Goal: Task Accomplishment & Management: Use online tool/utility

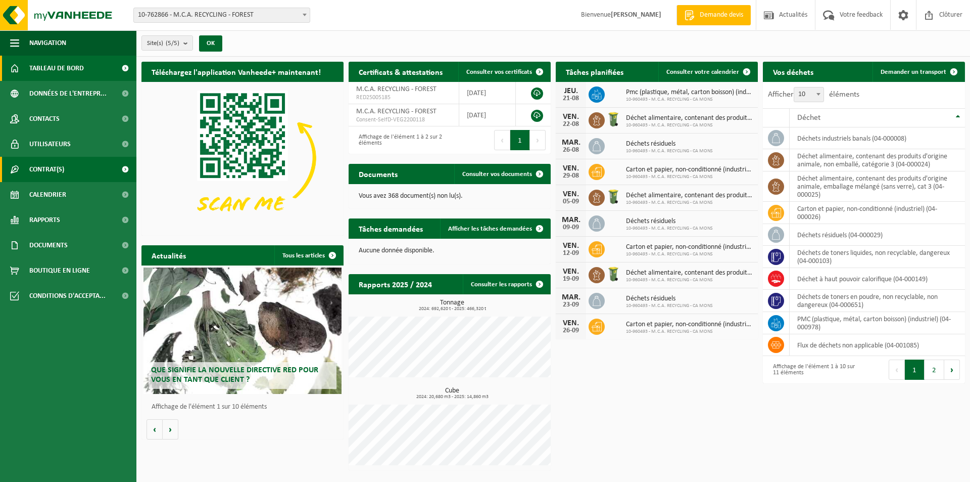
click at [61, 177] on span "Contrat(s)" at bounding box center [46, 169] width 35 height 25
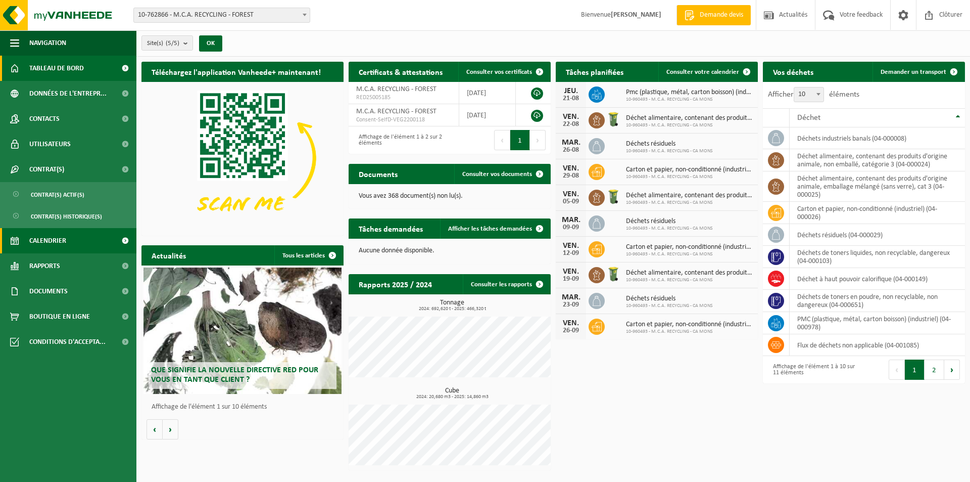
click at [50, 236] on span "Calendrier" at bounding box center [47, 240] width 37 height 25
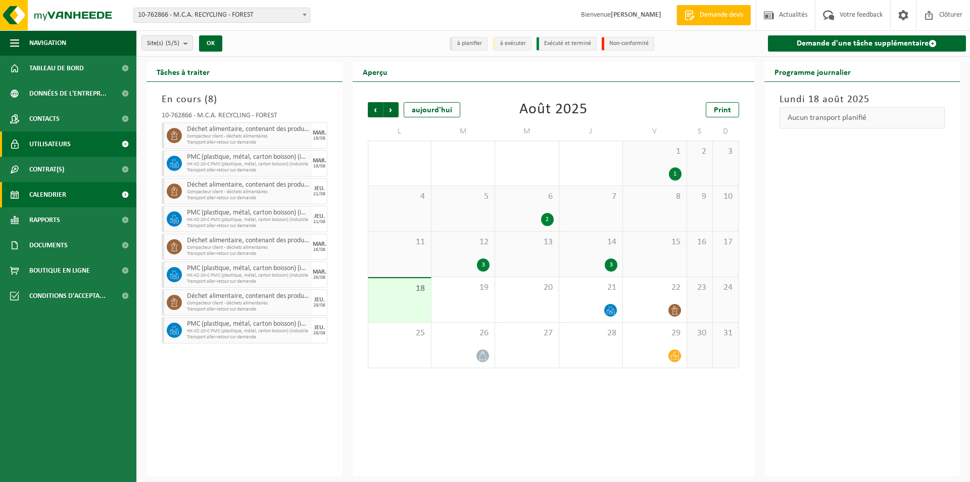
click at [81, 153] on link "Utilisateurs" at bounding box center [68, 143] width 136 height 25
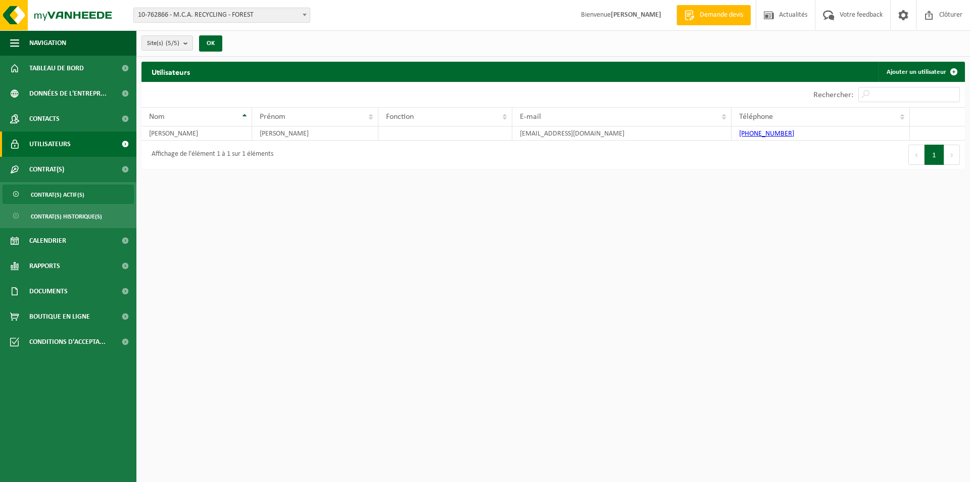
click at [67, 190] on span "Contrat(s) actif(s)" at bounding box center [58, 194] width 54 height 19
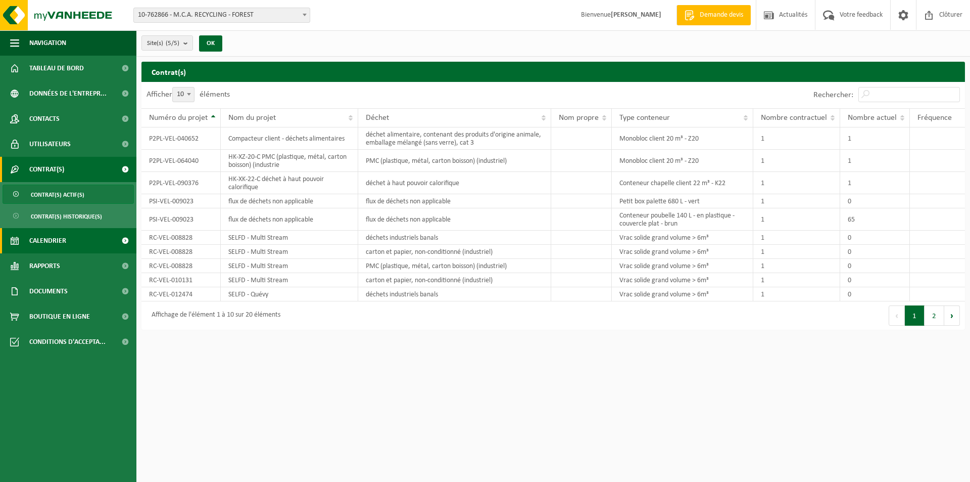
click at [124, 248] on span at bounding box center [125, 240] width 23 height 25
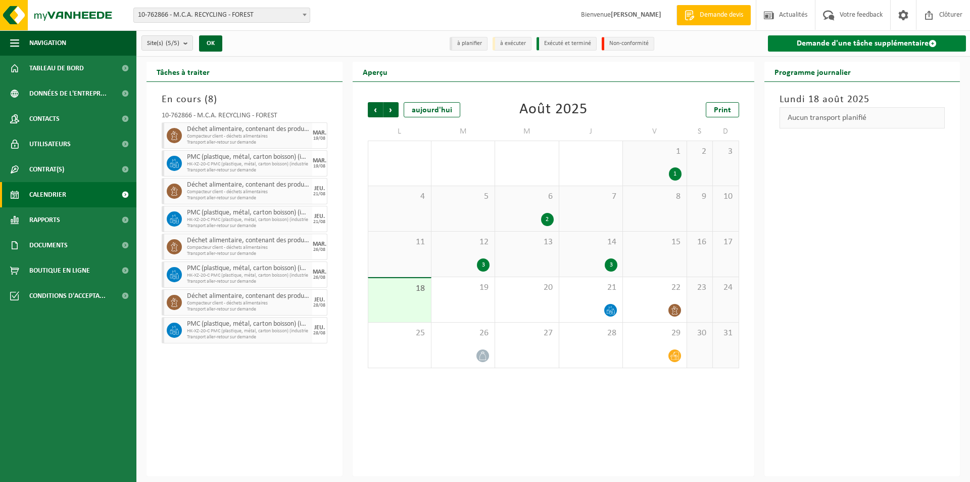
click at [823, 51] on link "Demande d'une tâche supplémentaire" at bounding box center [867, 43] width 199 height 16
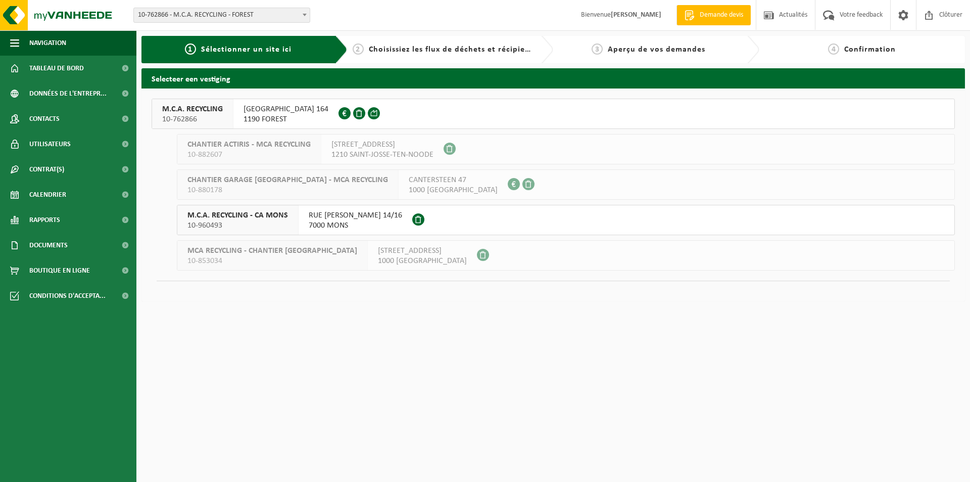
click at [268, 119] on span "1190 FOREST" at bounding box center [286, 119] width 85 height 10
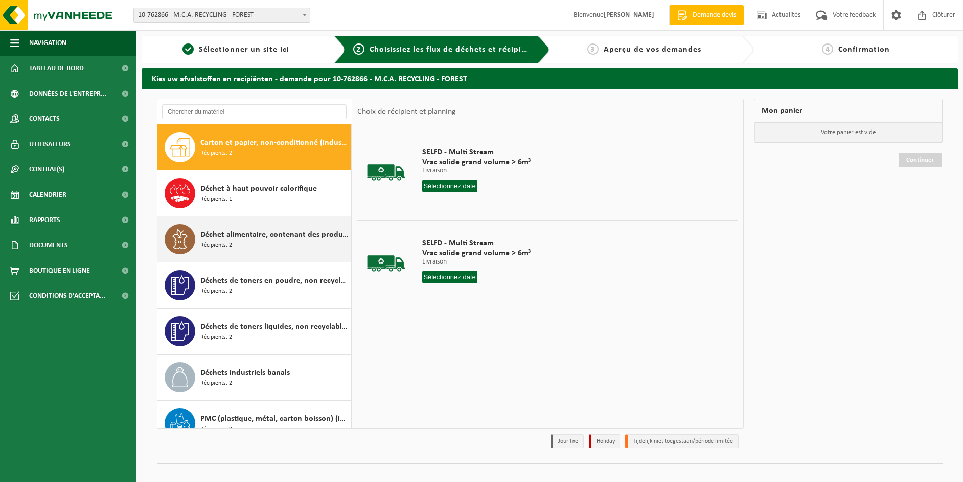
scroll to position [18, 0]
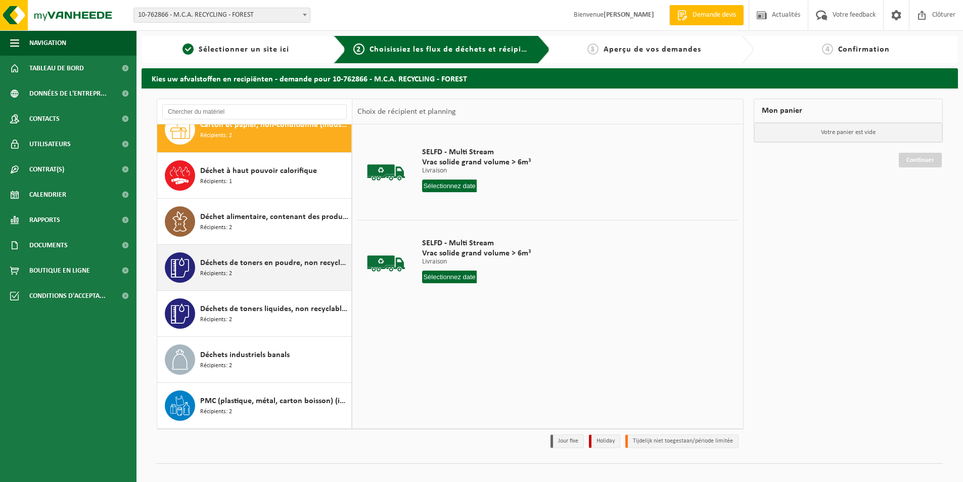
click at [307, 265] on span "Déchets de toners en poudre, non recyclable, non dangereux" at bounding box center [274, 263] width 149 height 12
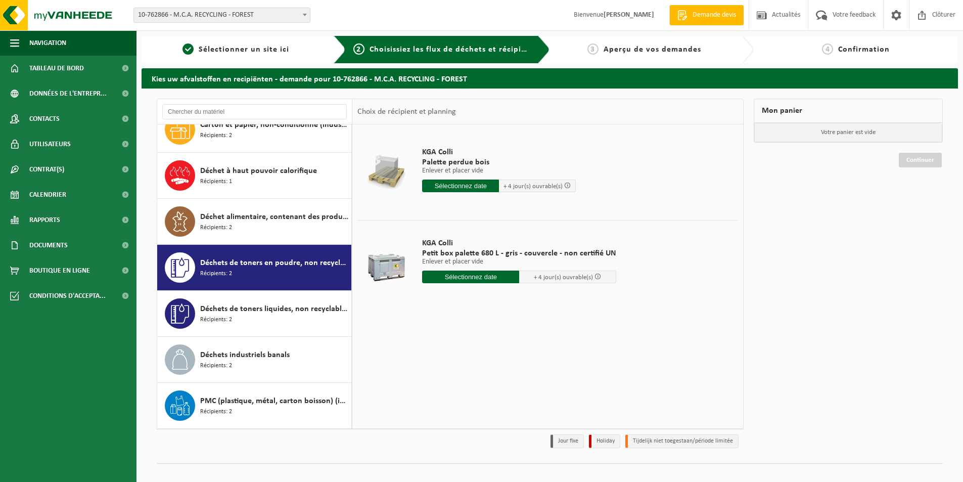
click at [503, 255] on span "Petit box palette 680 L - gris - couvercle - non certifié UN" at bounding box center [519, 253] width 194 height 10
click at [498, 276] on input "text" at bounding box center [470, 276] width 97 height 13
click at [447, 374] on div "19" at bounding box center [449, 382] width 18 height 16
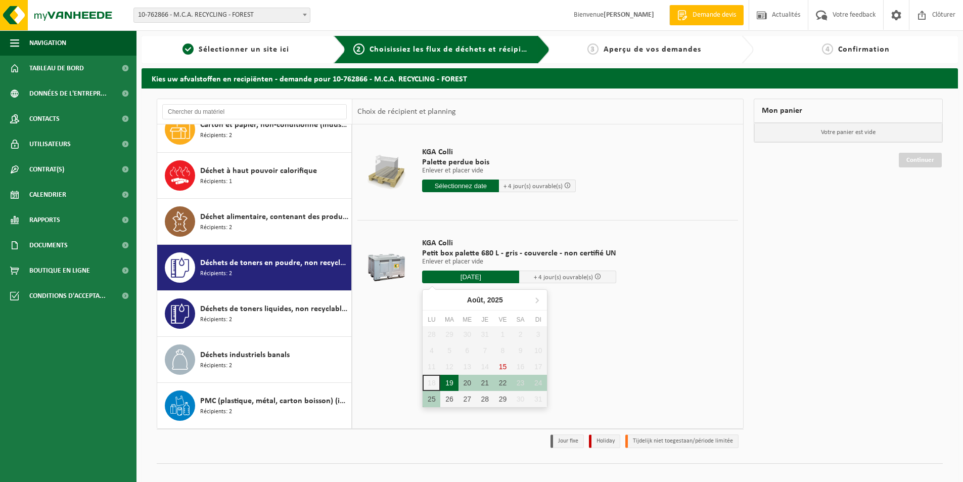
type input "à partir de 2025-08-19"
type input "2025-08-19"
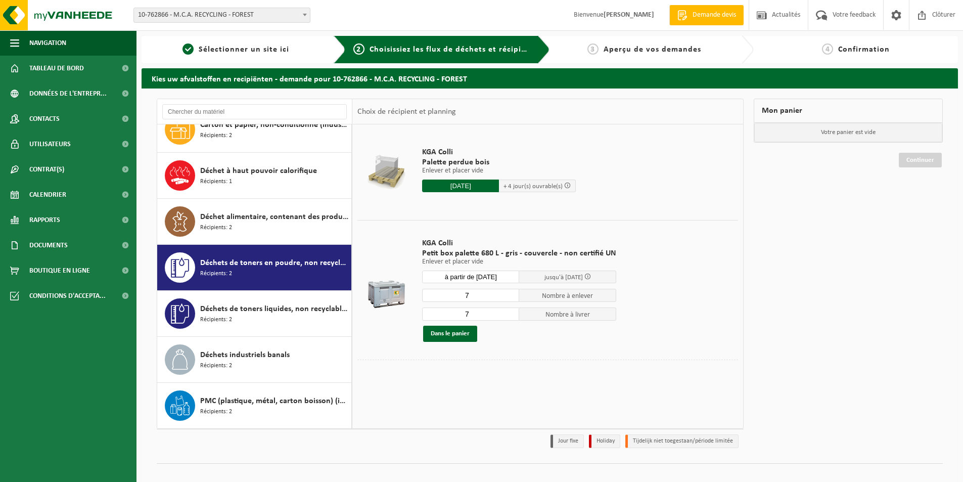
click at [497, 294] on input "7" at bounding box center [470, 295] width 97 height 13
type input "6"
click at [494, 316] on input "7" at bounding box center [470, 313] width 97 height 13
type input "6"
click at [463, 377] on td at bounding box center [547, 369] width 380 height 21
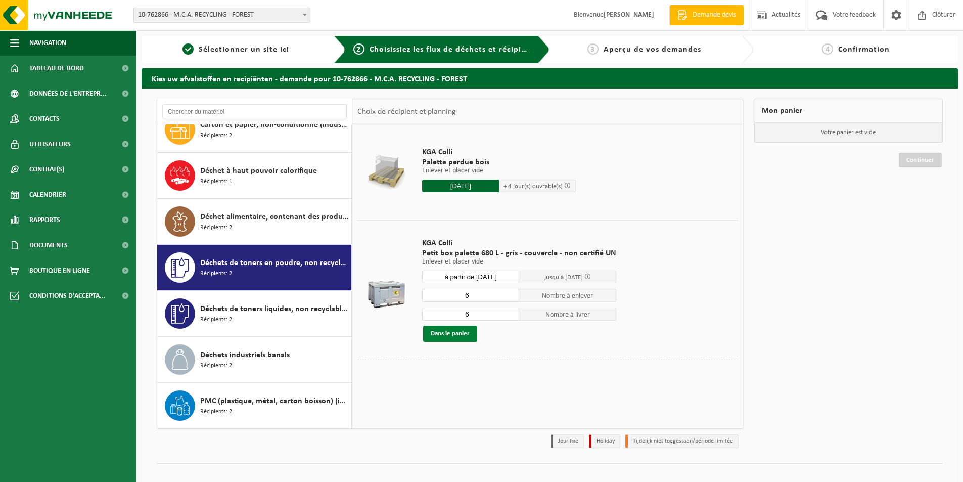
click at [467, 334] on button "Dans le panier" at bounding box center [450, 333] width 54 height 16
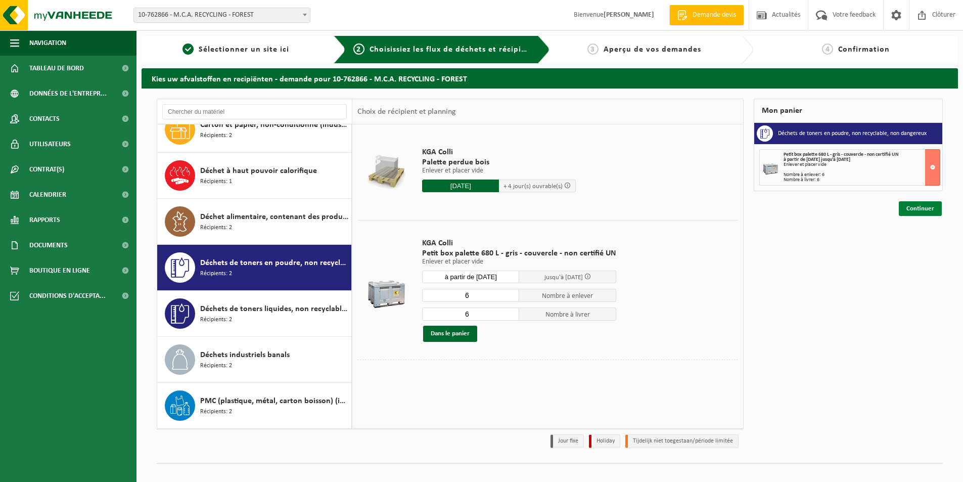
click at [911, 210] on link "Continuer" at bounding box center [919, 208] width 43 height 15
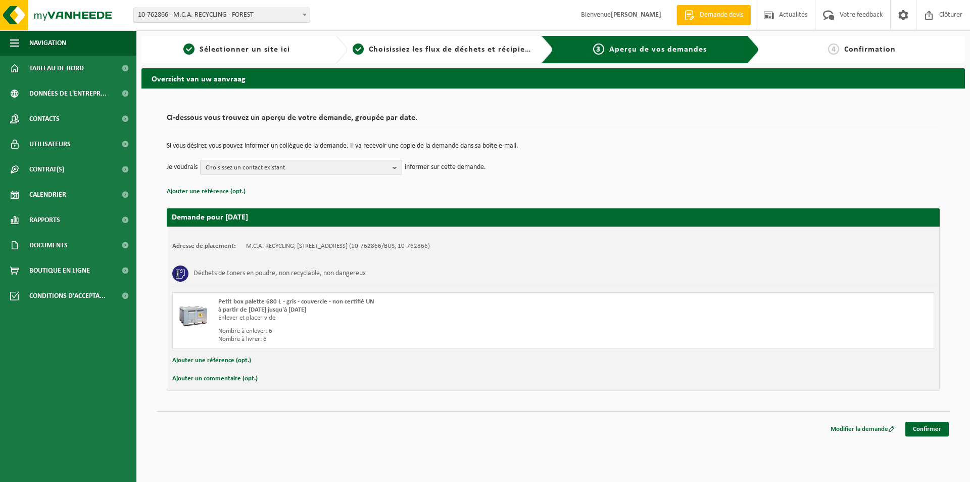
click at [240, 376] on button "Ajouter un commentaire (opt.)" at bounding box center [214, 378] width 85 height 13
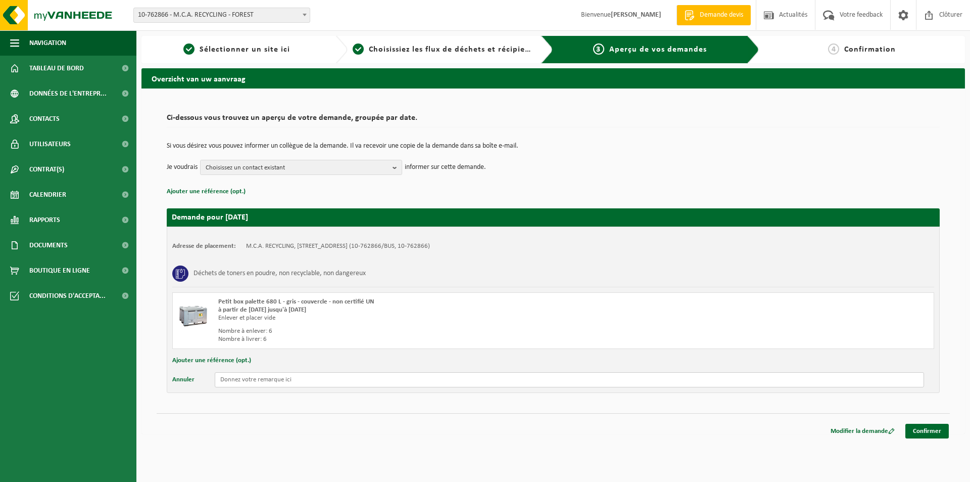
click at [243, 377] on input "text" at bounding box center [569, 379] width 709 height 15
type input "a"
click at [184, 379] on button "Annuler" at bounding box center [183, 379] width 22 height 15
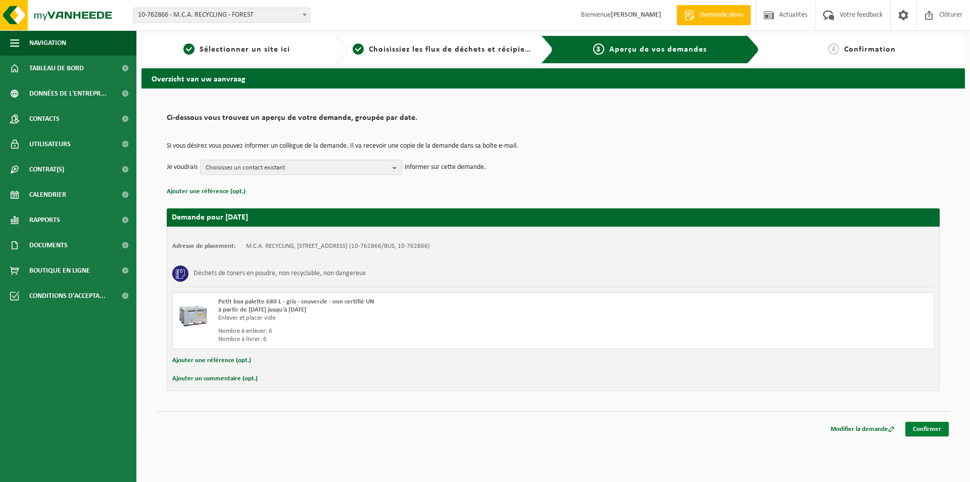
click at [939, 430] on link "Confirmer" at bounding box center [927, 428] width 43 height 15
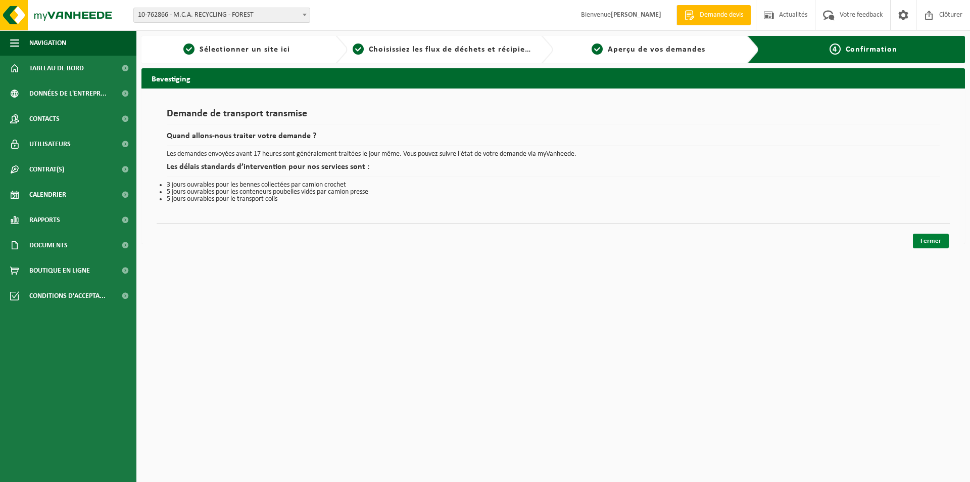
click at [935, 237] on link "Fermer" at bounding box center [931, 240] width 36 height 15
